Goal: Use online tool/utility

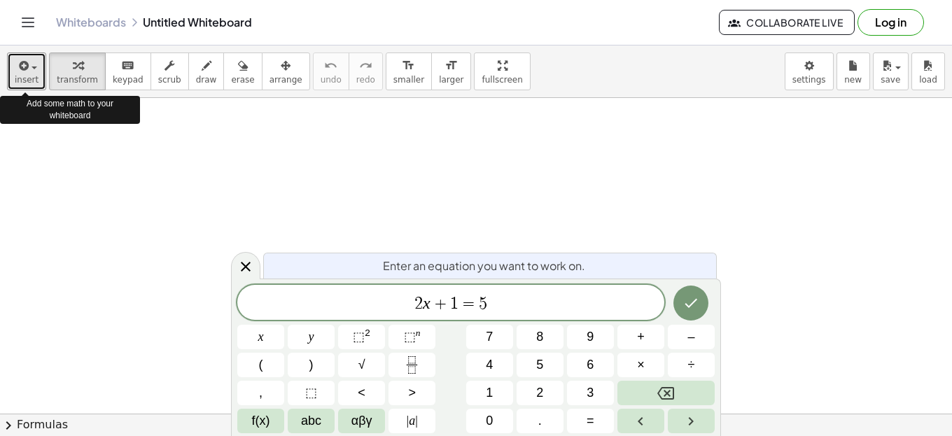
click at [30, 75] on span "insert" at bounding box center [27, 80] width 24 height 10
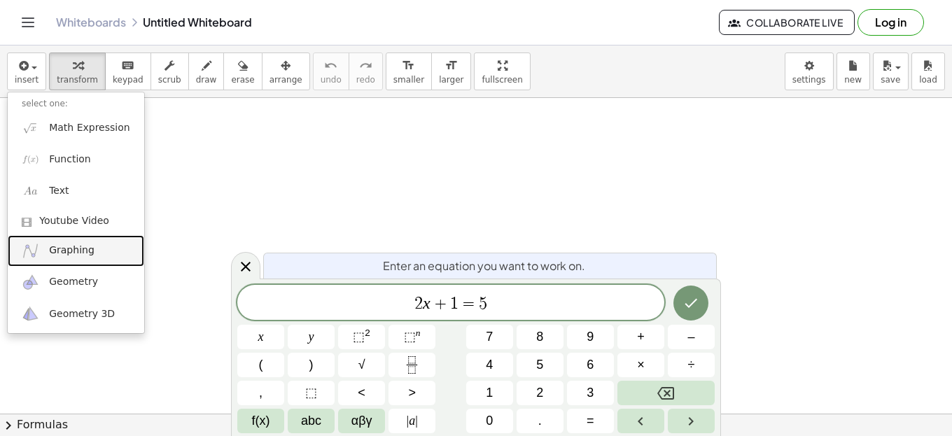
click at [92, 252] on link "Graphing" at bounding box center [76, 250] width 136 height 31
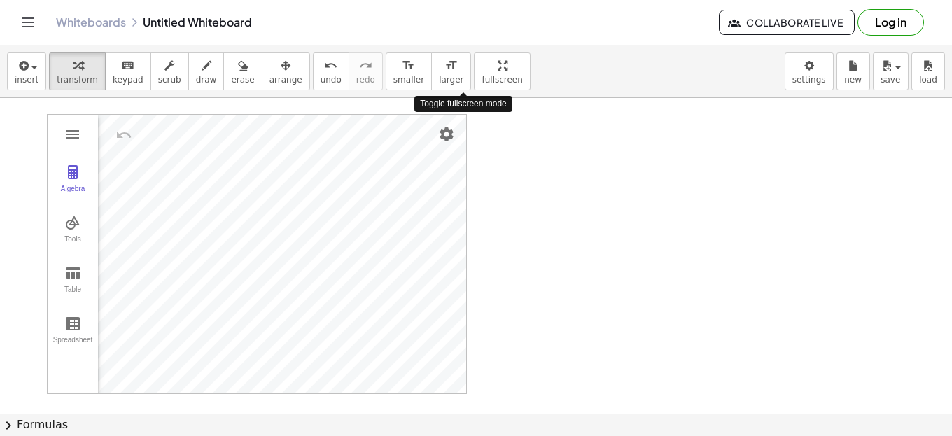
drag, startPoint x: 469, startPoint y: 72, endPoint x: 469, endPoint y: 157, distance: 84.7
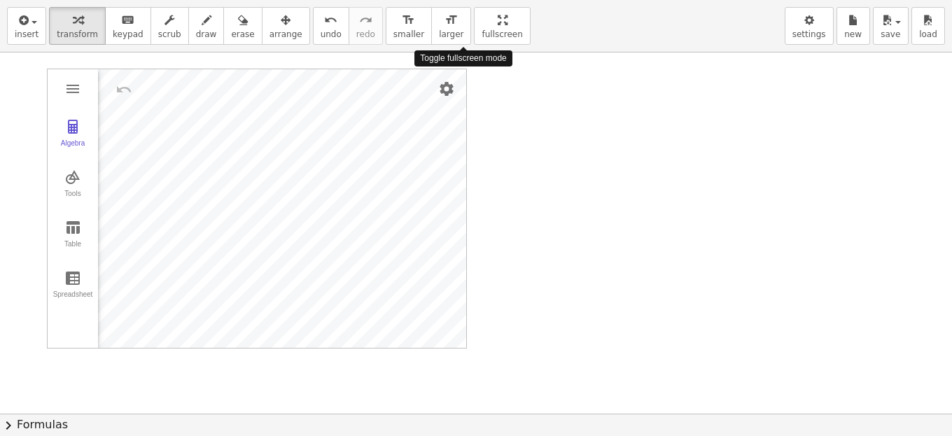
click at [469, 157] on div "insert select one: Math Expression Function Text Youtube Video Graphing Geometr…" at bounding box center [476, 218] width 952 height 436
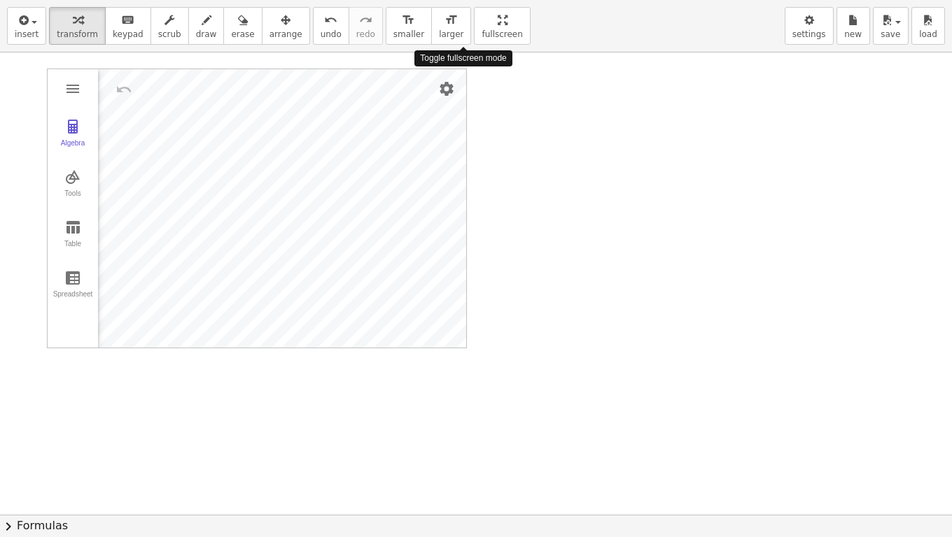
drag, startPoint x: 454, startPoint y: 25, endPoint x: 454, endPoint y: -59, distance: 84.7
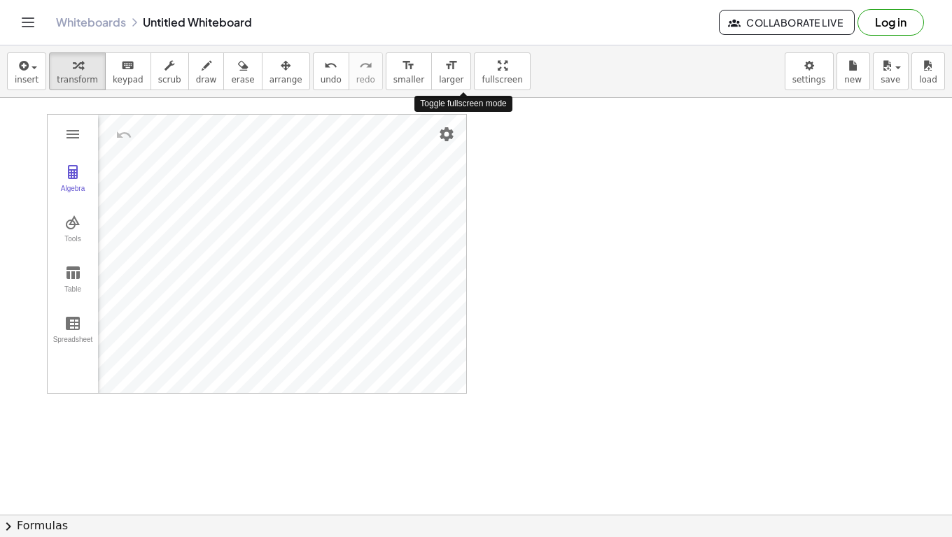
click at [454, 0] on html "Graspable Math Activities Get Started Activity Bank Assigned Work Classes White…" at bounding box center [476, 268] width 952 height 537
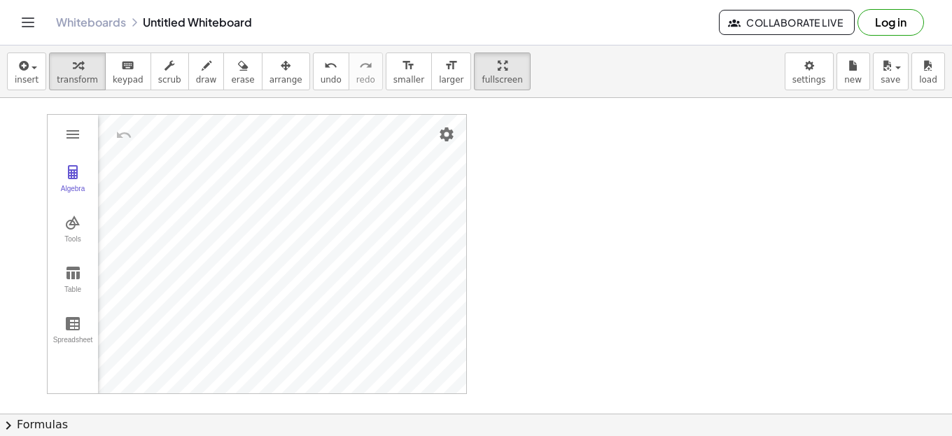
click at [458, 144] on div "insert select one: Math Expression Function Text Youtube Video Graphing Geometr…" at bounding box center [476, 240] width 952 height 390
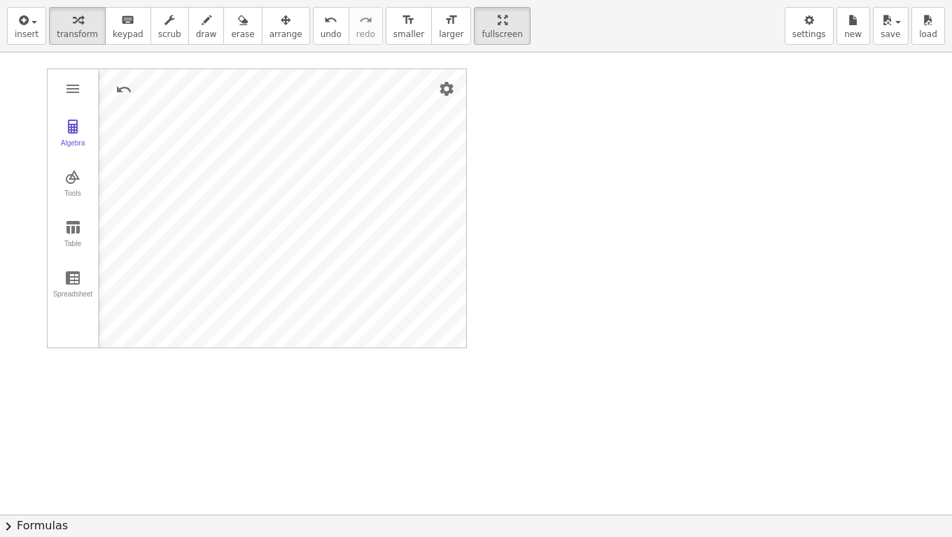
click at [118, 84] on img "Undo" at bounding box center [123, 89] width 17 height 17
click at [118, 92] on img "Undo" at bounding box center [123, 89] width 17 height 17
click at [126, 94] on img "Undo" at bounding box center [123, 89] width 17 height 17
click at [118, 91] on img "Undo" at bounding box center [123, 89] width 17 height 17
click at [126, 87] on img "Undo" at bounding box center [123, 89] width 17 height 17
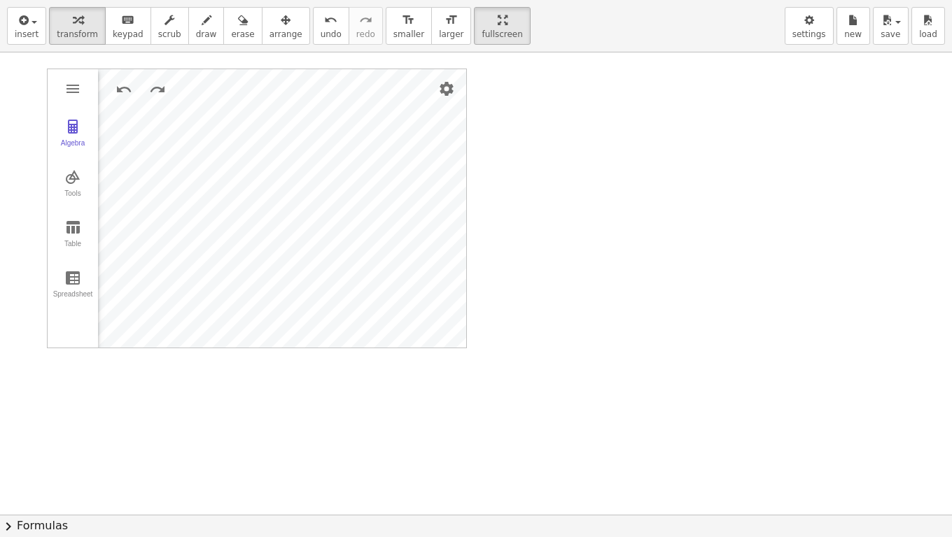
click at [120, 95] on img "Undo" at bounding box center [123, 89] width 17 height 17
click at [122, 84] on img "Undo" at bounding box center [123, 89] width 17 height 17
click at [121, 84] on img "Undo" at bounding box center [123, 89] width 17 height 17
